Goal: Transaction & Acquisition: Purchase product/service

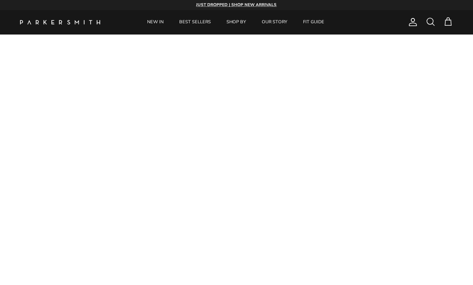
scroll to position [45, 0]
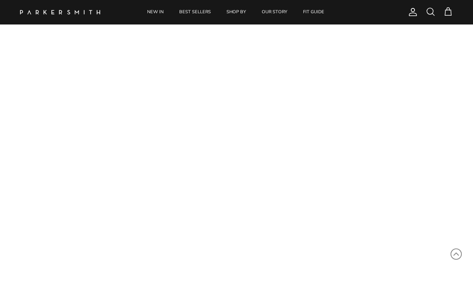
click at [154, 10] on link "NEW IN" at bounding box center [155, 12] width 31 height 24
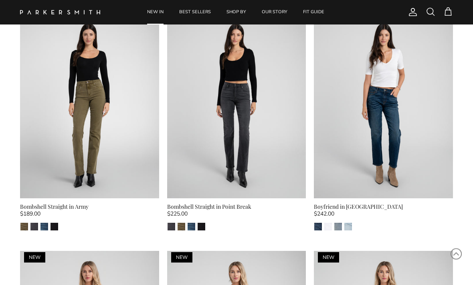
scroll to position [1485, 0]
click at [84, 95] on img at bounding box center [89, 105] width 139 height 185
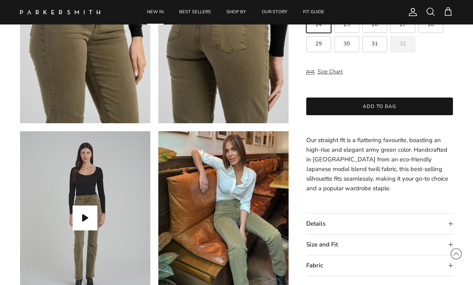
scroll to position [483, 0]
click at [452, 246] on summary "Size and Fit" at bounding box center [379, 244] width 147 height 20
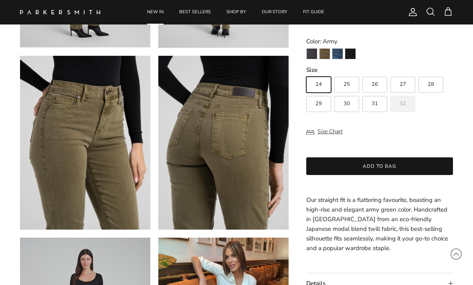
scroll to position [376, 0]
